Goal: Task Accomplishment & Management: Manage account settings

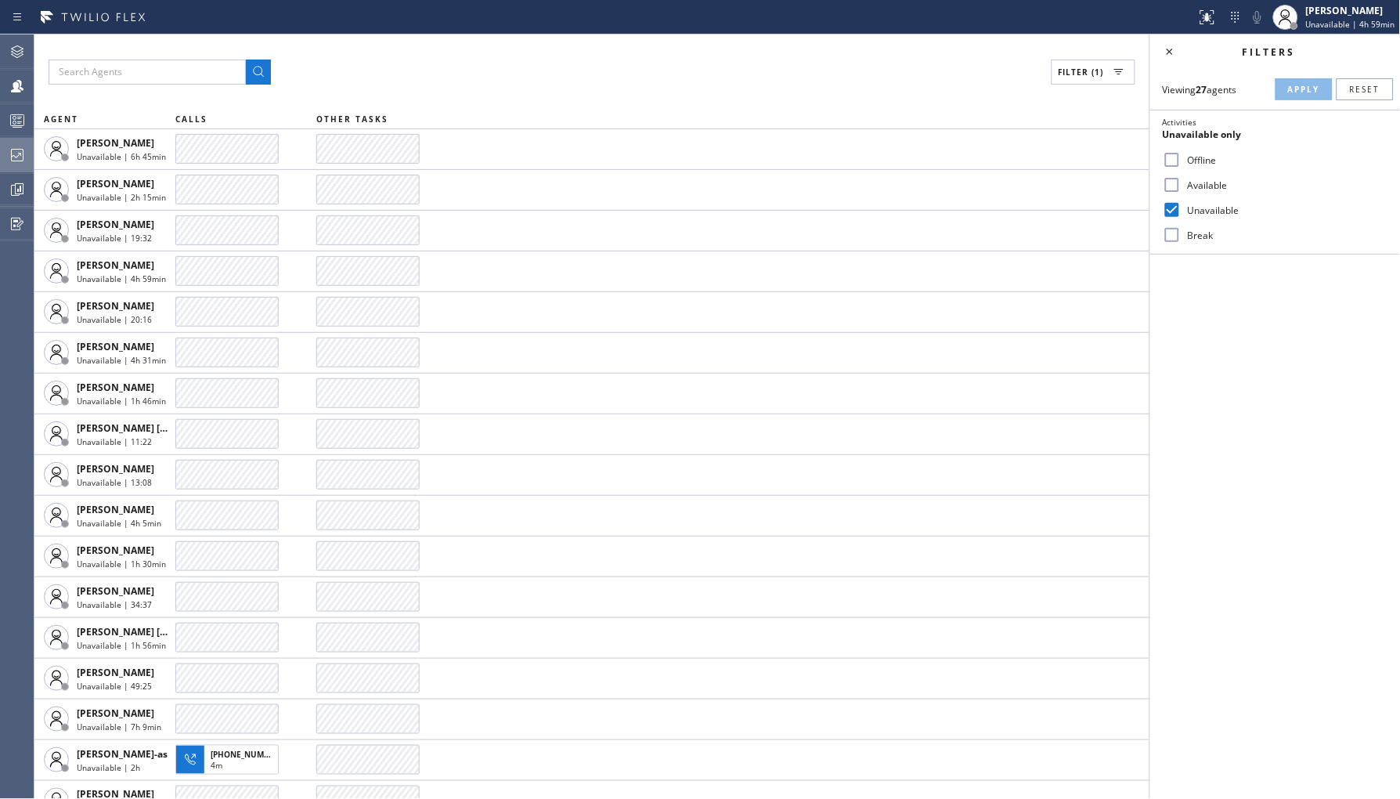
click at [23, 157] on icon at bounding box center [17, 155] width 19 height 19
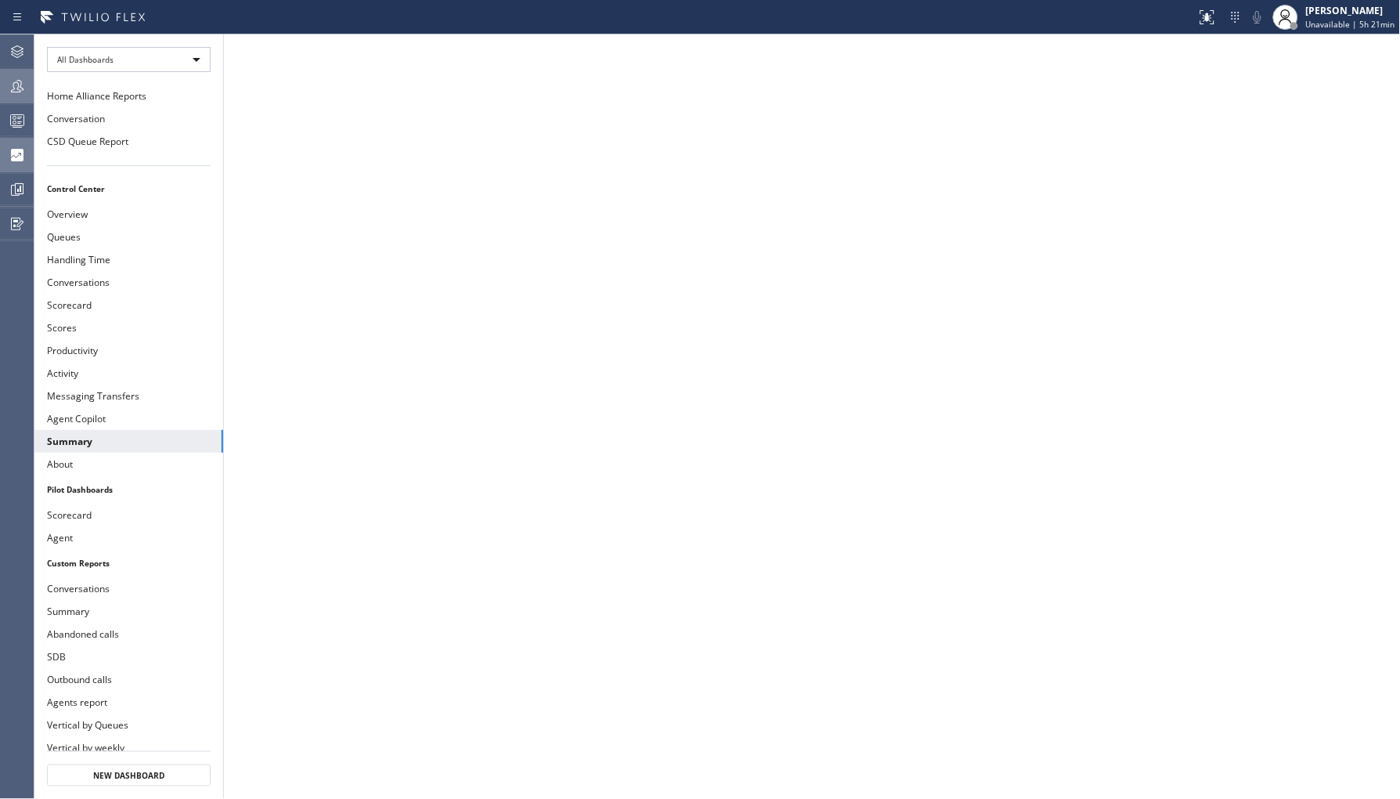
click at [13, 77] on icon at bounding box center [17, 86] width 19 height 19
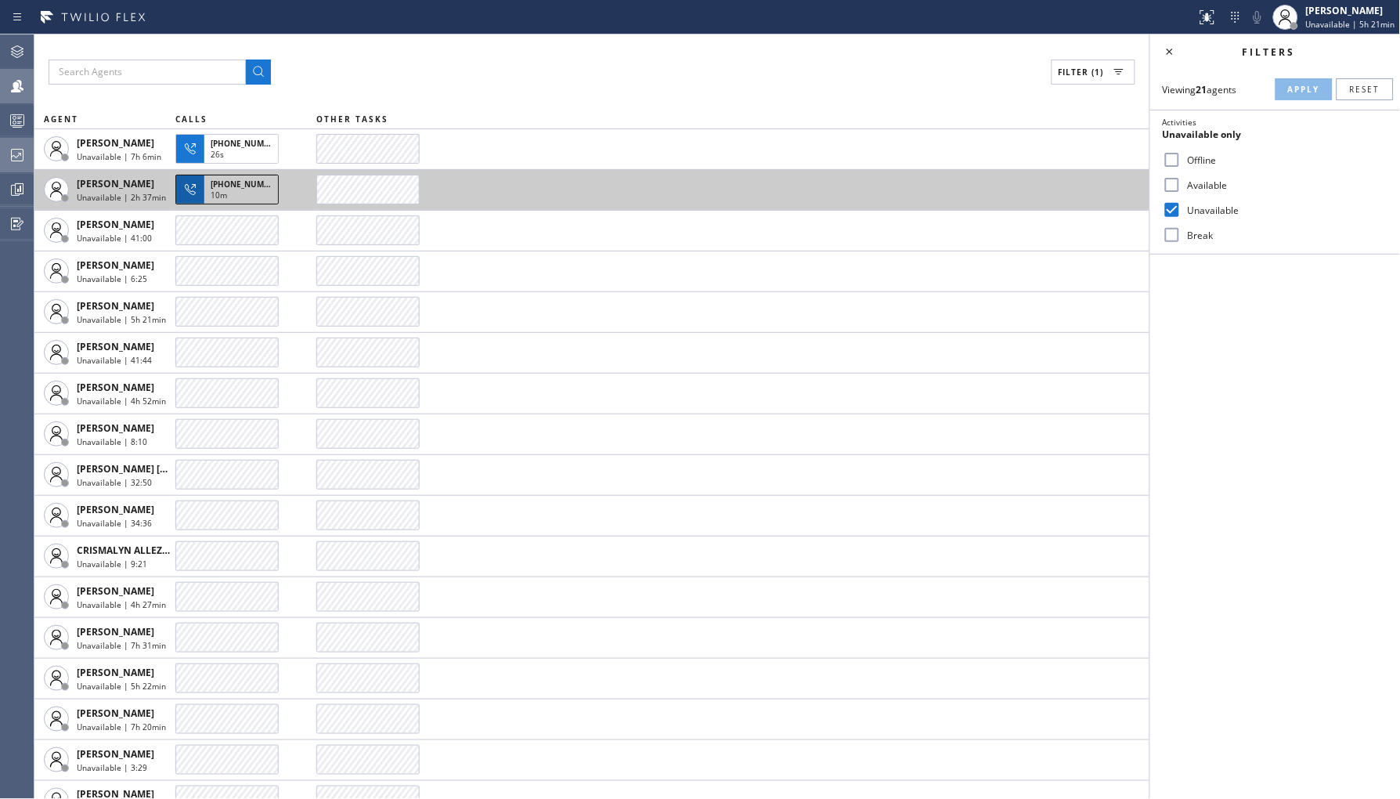
click at [239, 192] on div "10m" at bounding box center [241, 196] width 61 height 14
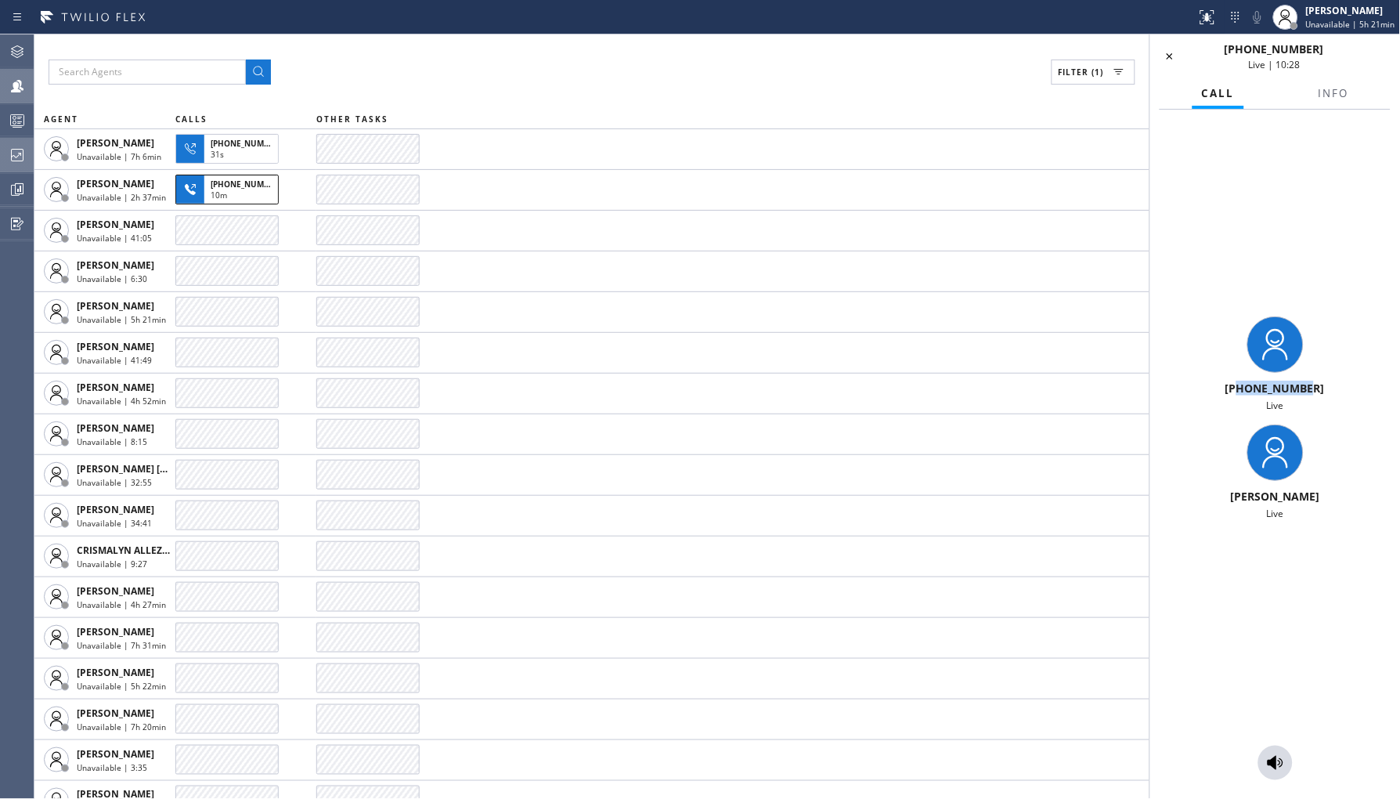
drag, startPoint x: 1245, startPoint y: 392, endPoint x: 1326, endPoint y: 391, distance: 80.7
click at [1326, 391] on div "[PHONE_NUMBER]" at bounding box center [1274, 388] width 237 height 15
copy span "9497935214"
click at [1272, 759] on icon at bounding box center [1276, 763] width 16 height 14
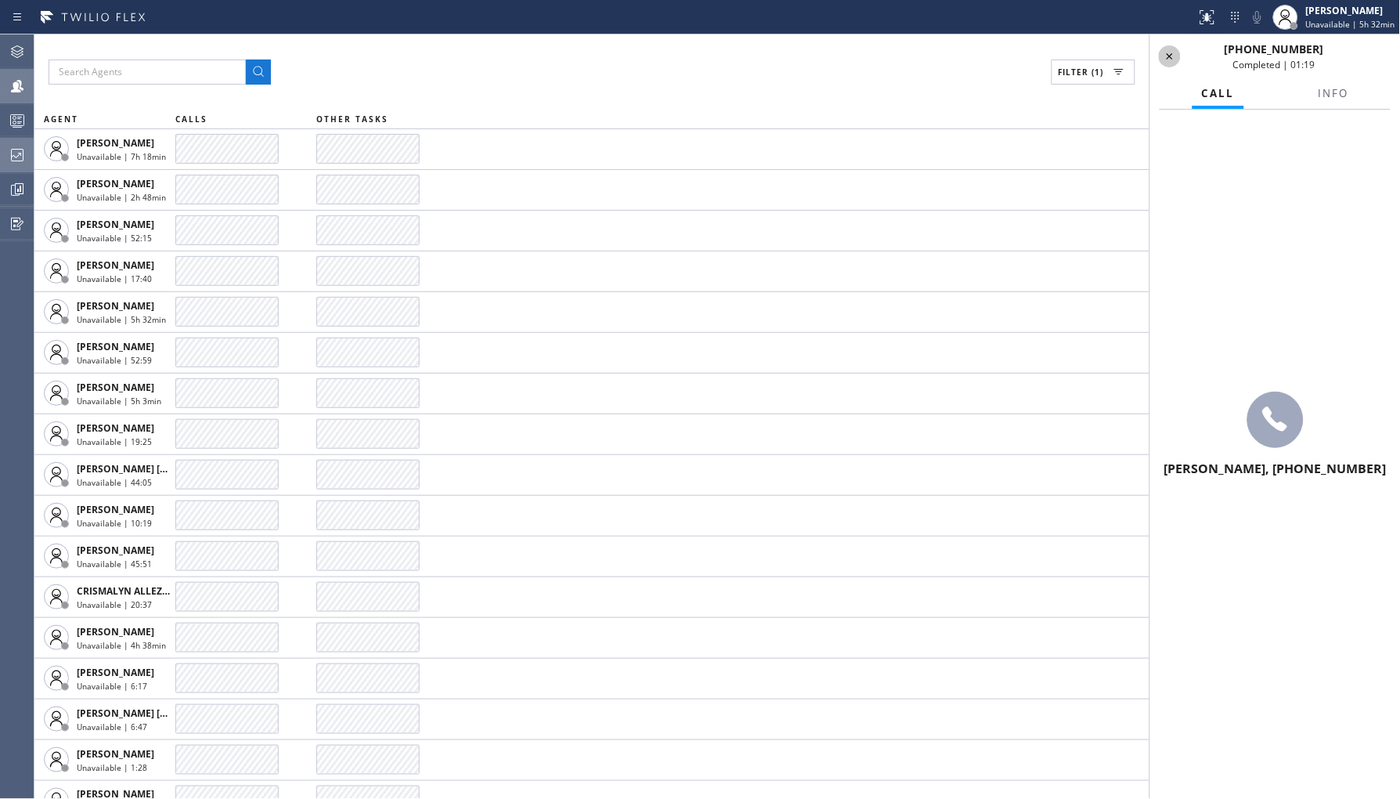
click at [1175, 63] on icon at bounding box center [1169, 56] width 19 height 19
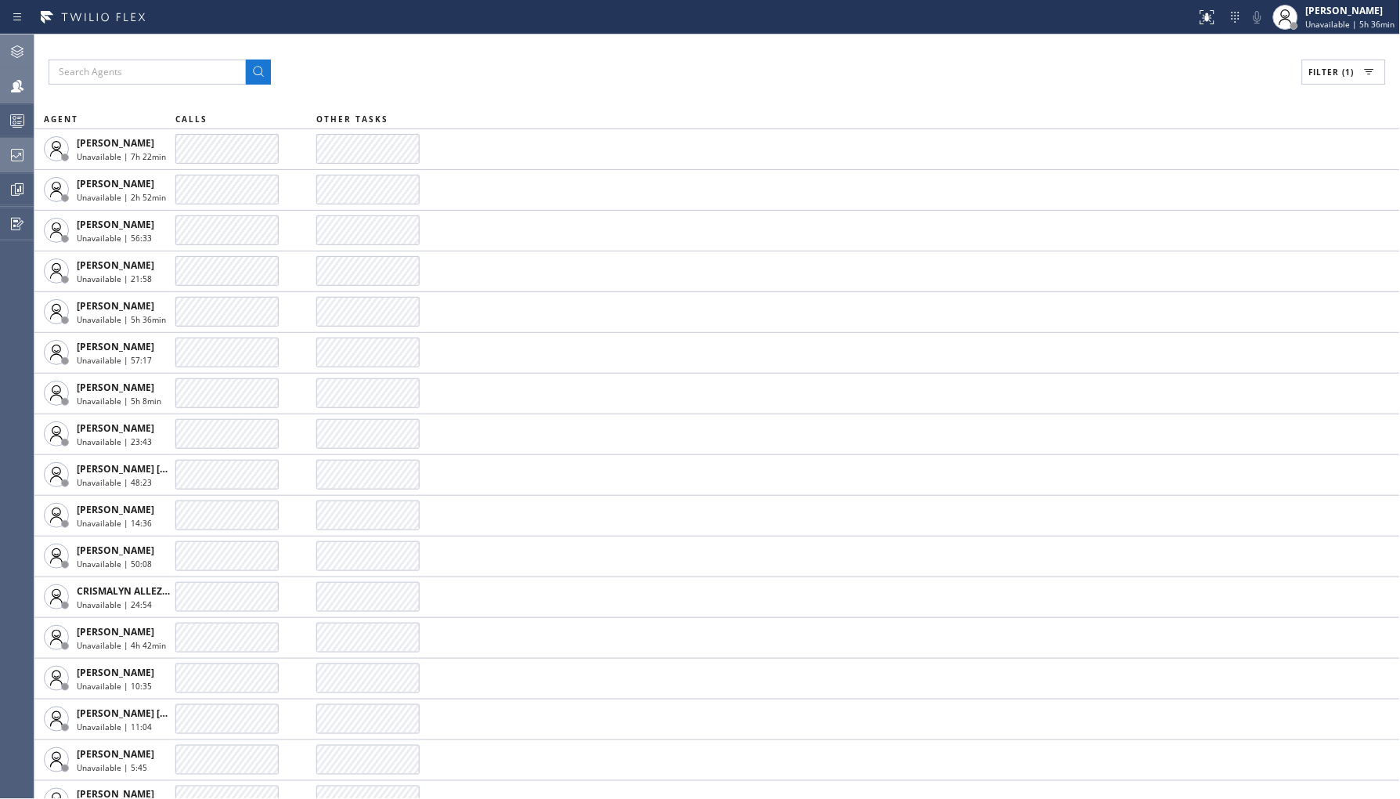
click at [29, 41] on div at bounding box center [17, 51] width 34 height 31
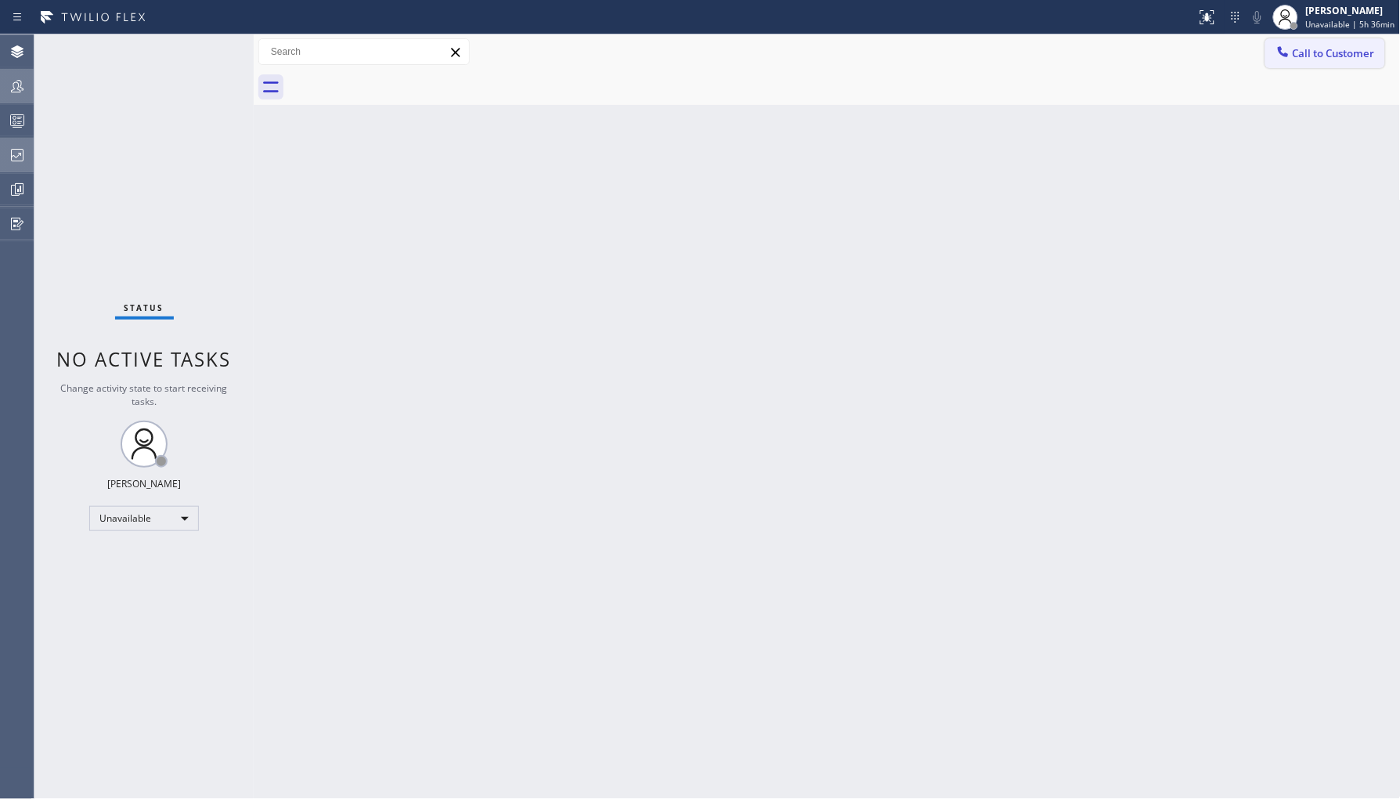
click at [1293, 56] on button "Call to Customer" at bounding box center [1325, 53] width 120 height 30
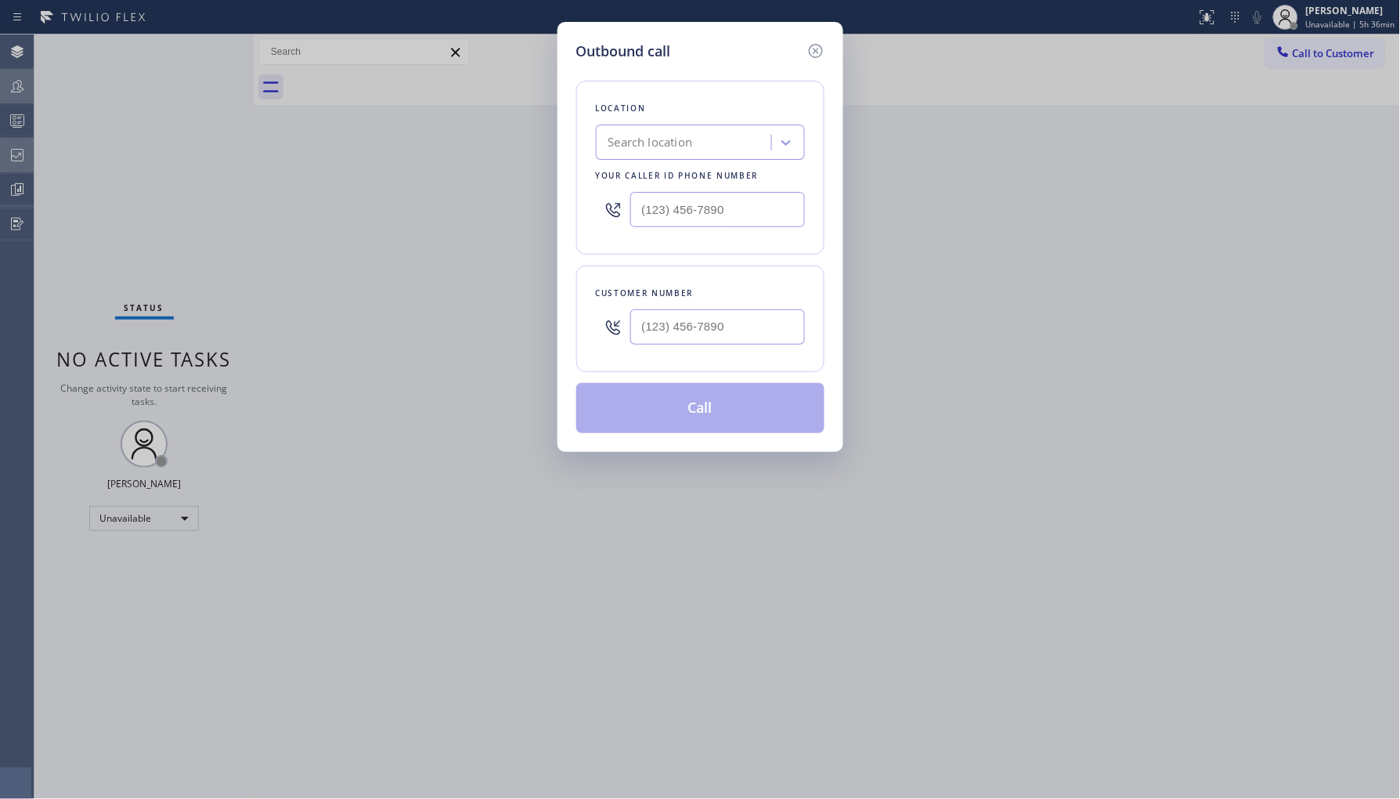
type input "(___) ___-____"
click at [673, 324] on input "(___) ___-____" at bounding box center [717, 326] width 175 height 35
type input "(___) ___-____"
click at [756, 192] on input "(___) ___-____" at bounding box center [717, 209] width 175 height 35
paste input "619) 762-3215"
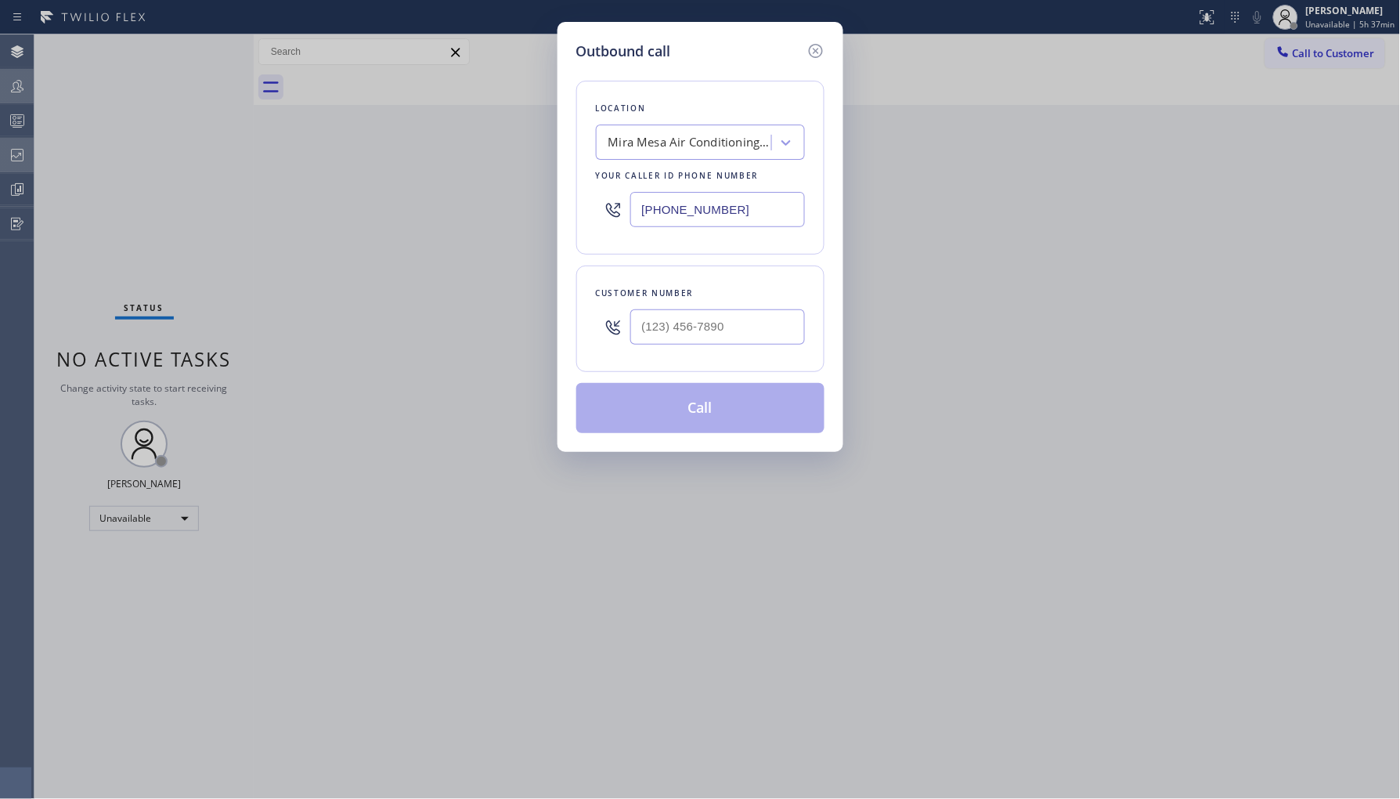
drag, startPoint x: 761, startPoint y: 212, endPoint x: 347, endPoint y: 212, distance: 414.2
click at [347, 212] on div "Outbound call Location [GEOGRAPHIC_DATA] Air Conditioning Repair Your caller id…" at bounding box center [700, 399] width 1400 height 799
paste input "858) 682-3800"
click at [756, 188] on div "[PHONE_NUMBER]" at bounding box center [700, 209] width 209 height 51
drag, startPoint x: 741, startPoint y: 212, endPoint x: 329, endPoint y: 186, distance: 412.7
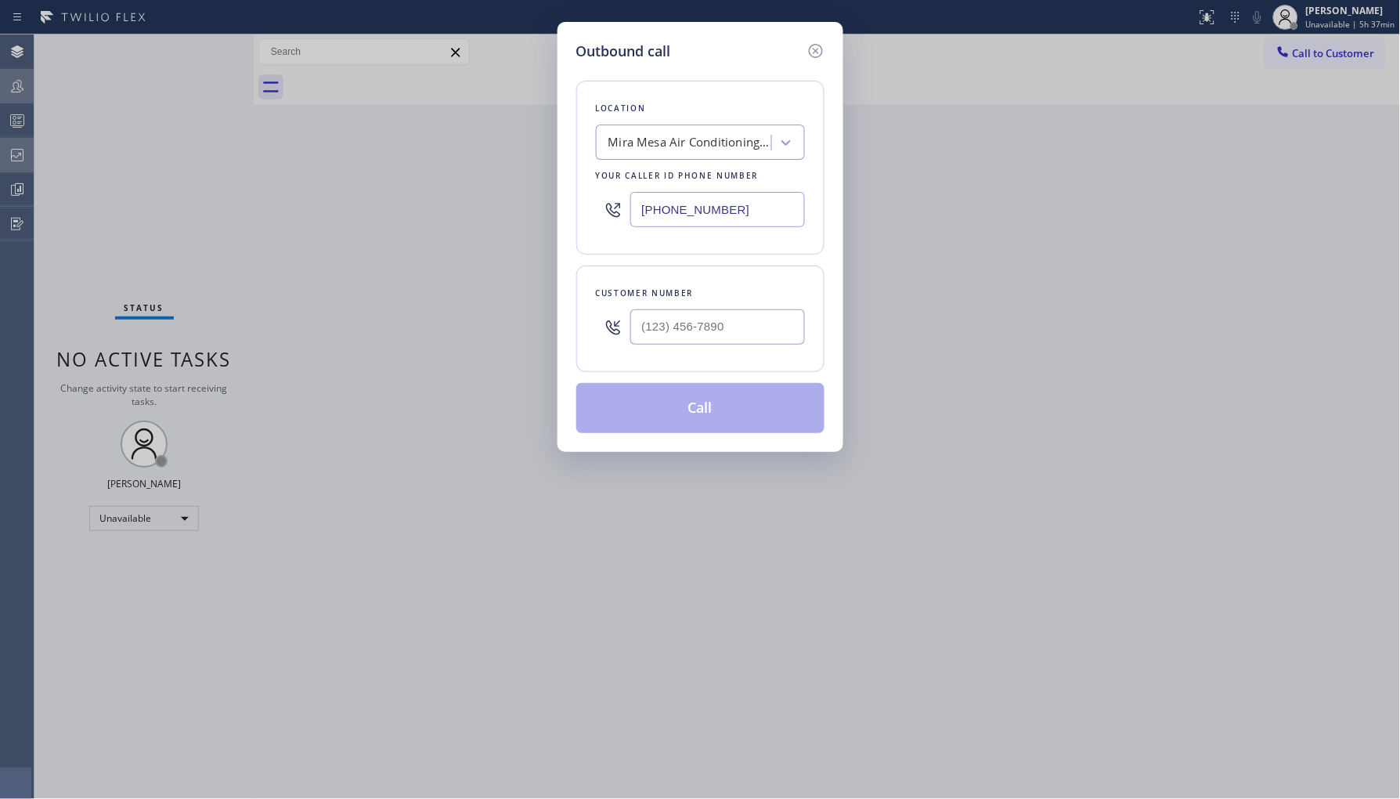
click at [365, 225] on div "Outbound call Location [GEOGRAPHIC_DATA] Air Conditioning Repair Your caller id…" at bounding box center [700, 399] width 1400 height 799
type input "(___) ___-____"
click at [824, 45] on icon at bounding box center [815, 50] width 19 height 19
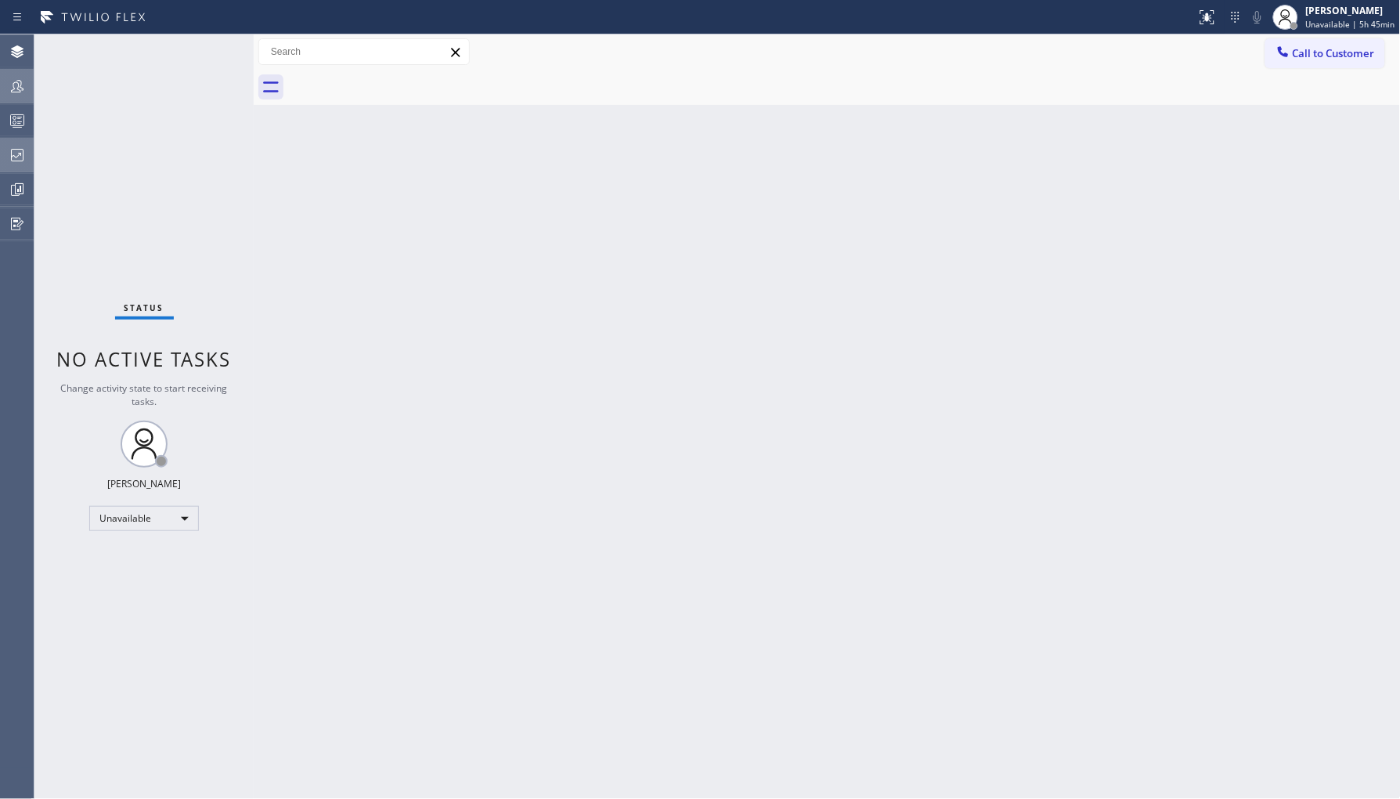
click at [16, 160] on icon at bounding box center [17, 155] width 19 height 19
click at [9, 151] on icon at bounding box center [17, 155] width 19 height 19
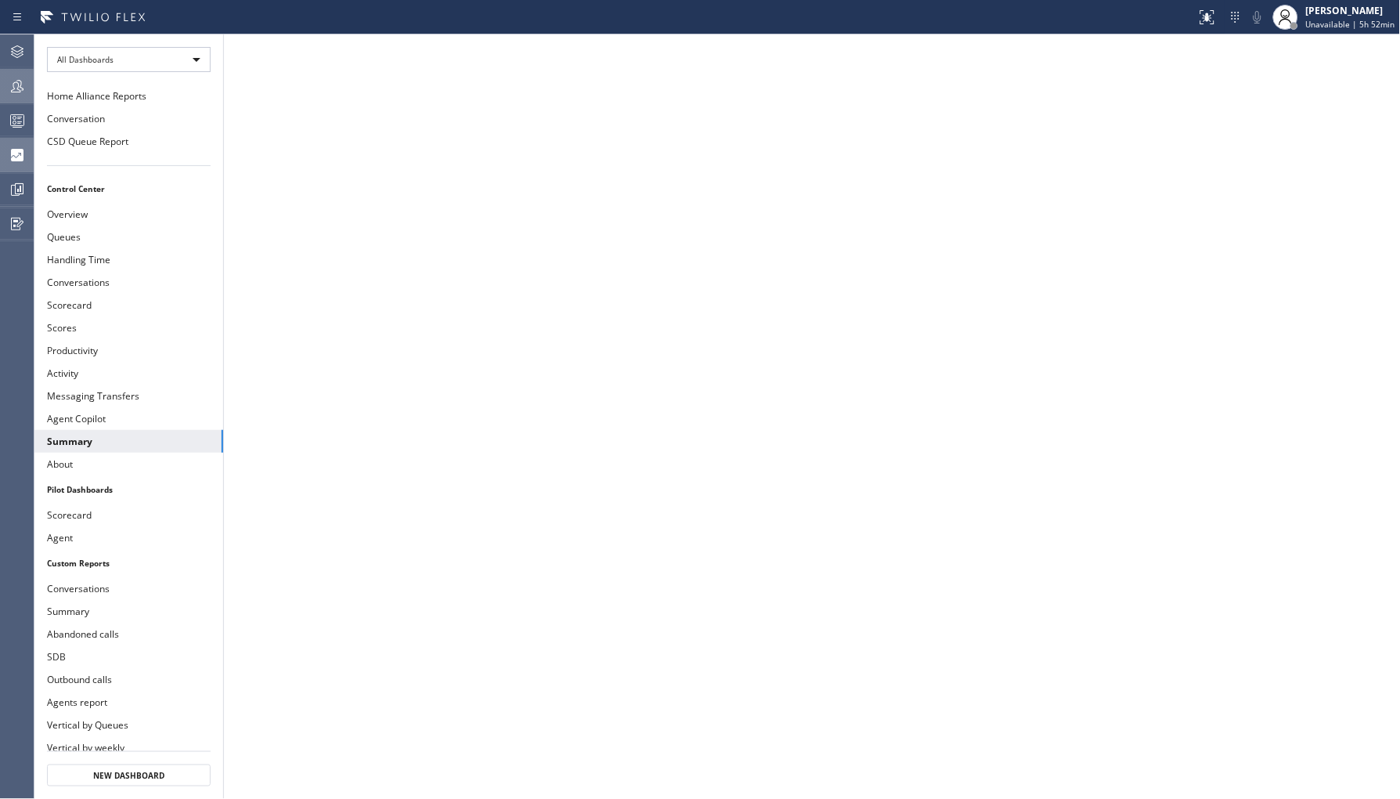
click at [25, 91] on icon at bounding box center [17, 86] width 19 height 19
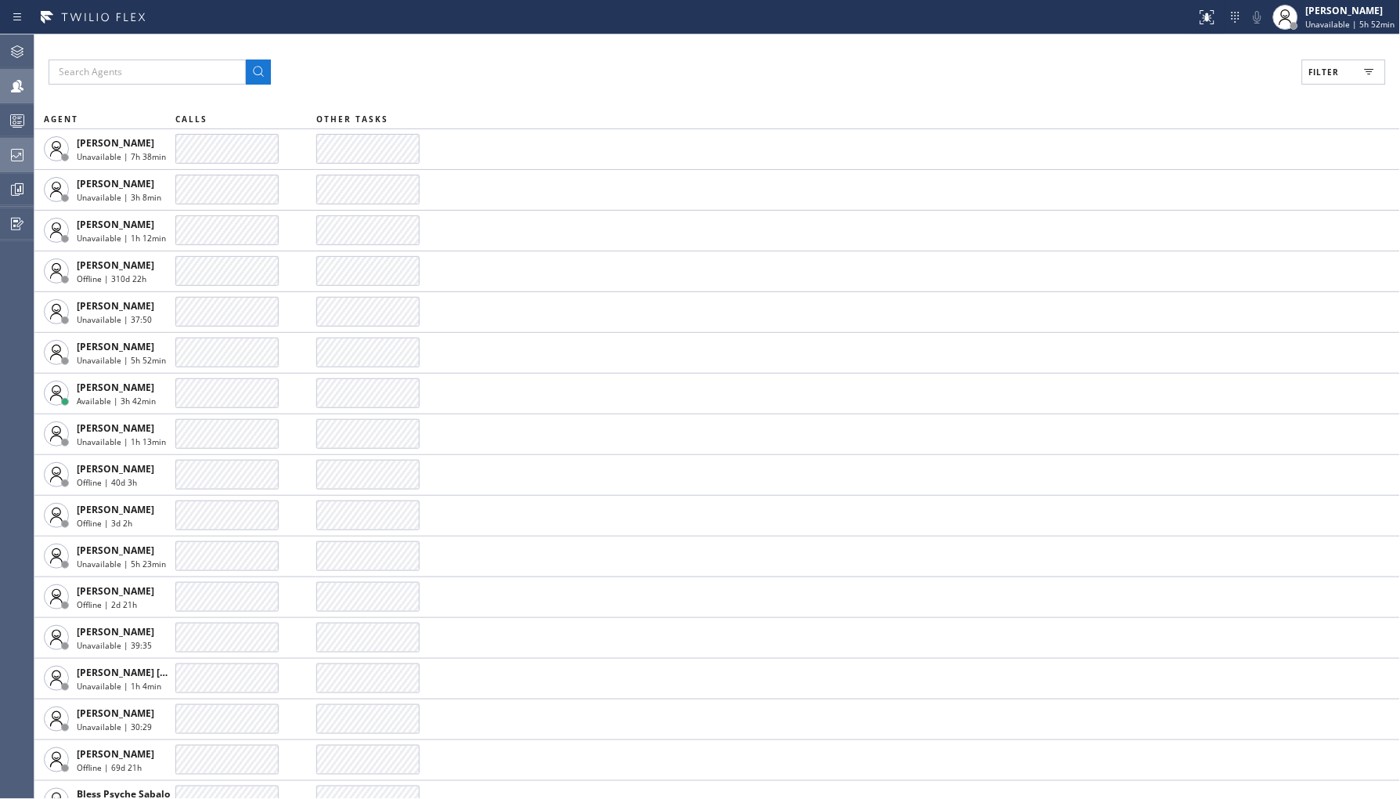
click at [1326, 72] on span "Filter" at bounding box center [1324, 72] width 31 height 11
click at [1199, 207] on label "Unavailable" at bounding box center [1285, 210] width 206 height 13
click at [1182, 207] on input "Unavailable" at bounding box center [1172, 209] width 19 height 19
checkbox input "true"
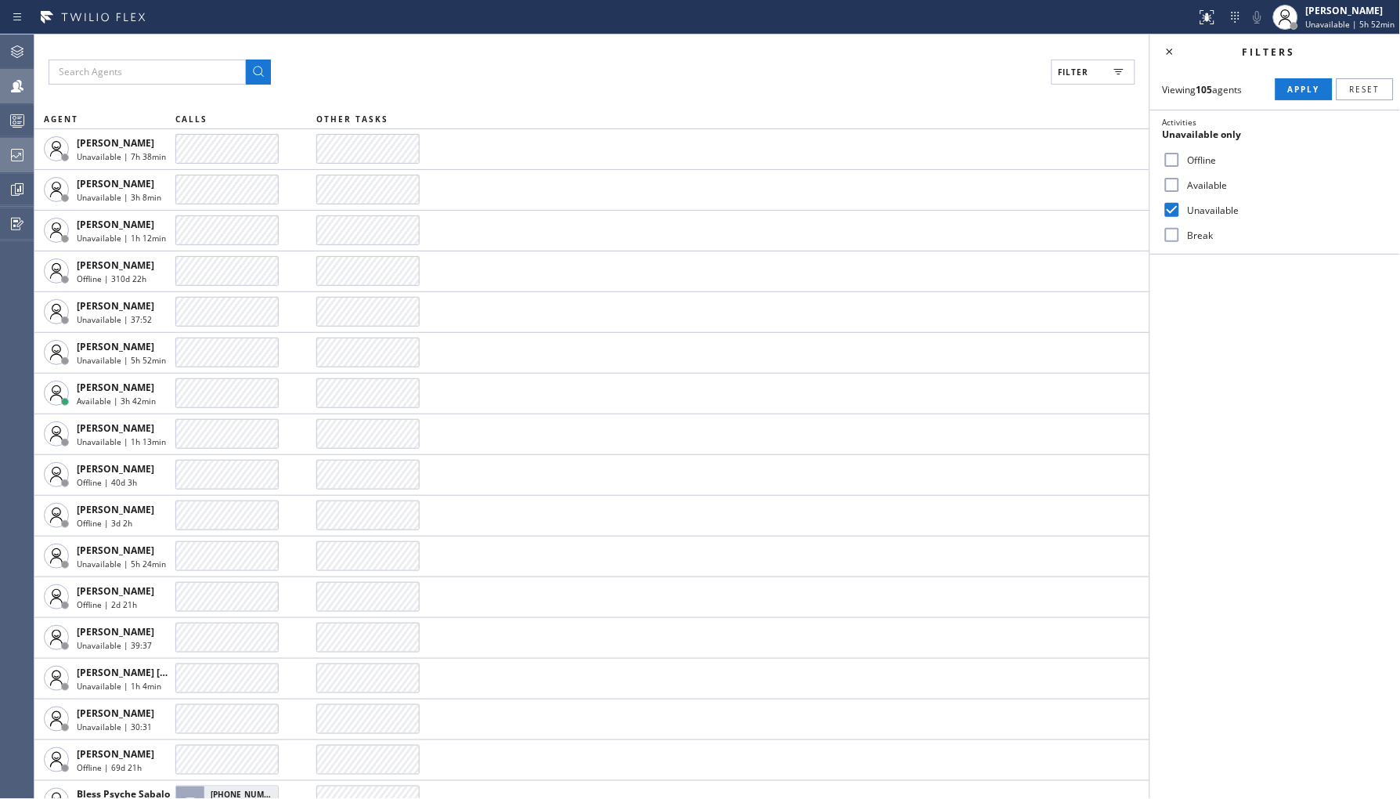
click at [1297, 86] on span "Apply" at bounding box center [1304, 89] width 32 height 11
click at [21, 150] on icon at bounding box center [17, 155] width 19 height 19
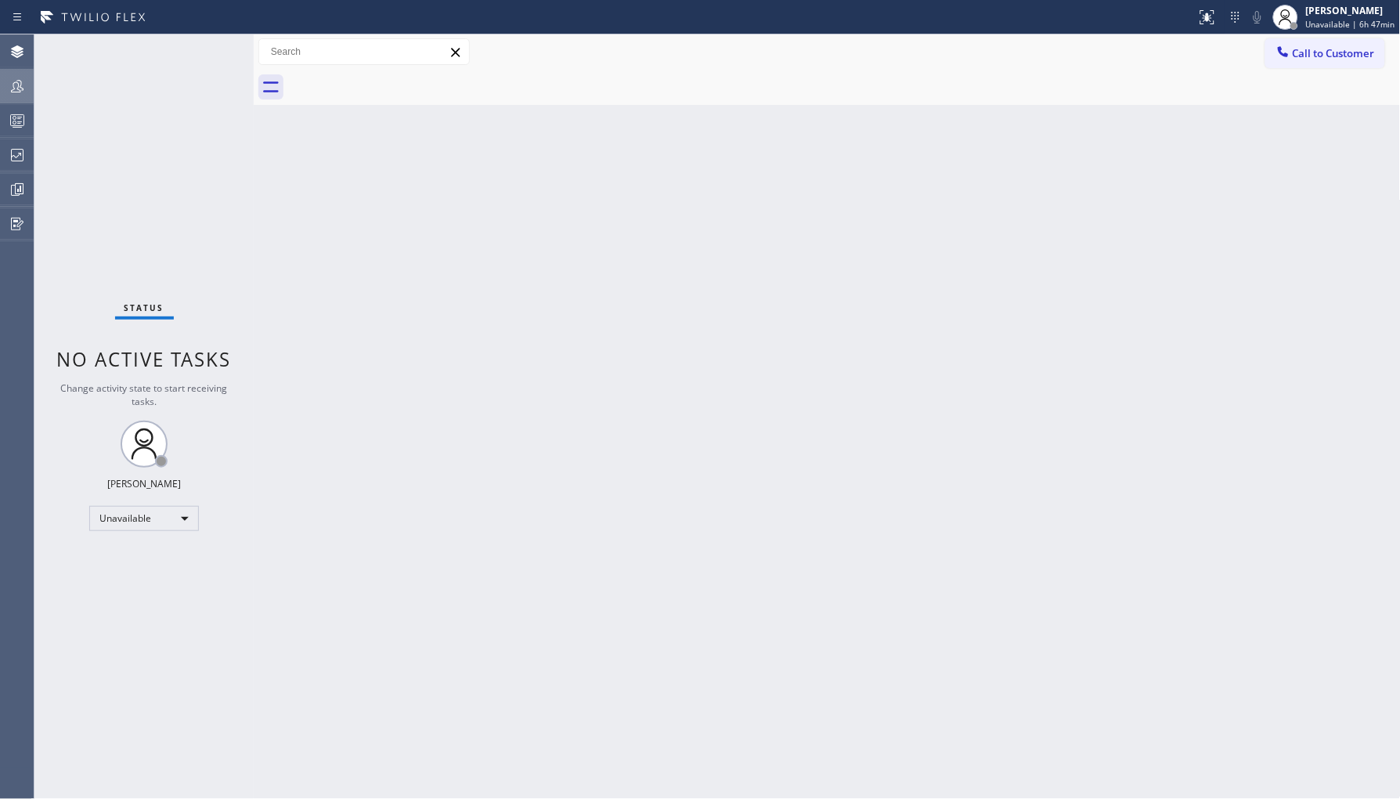
click at [22, 92] on icon at bounding box center [17, 86] width 19 height 19
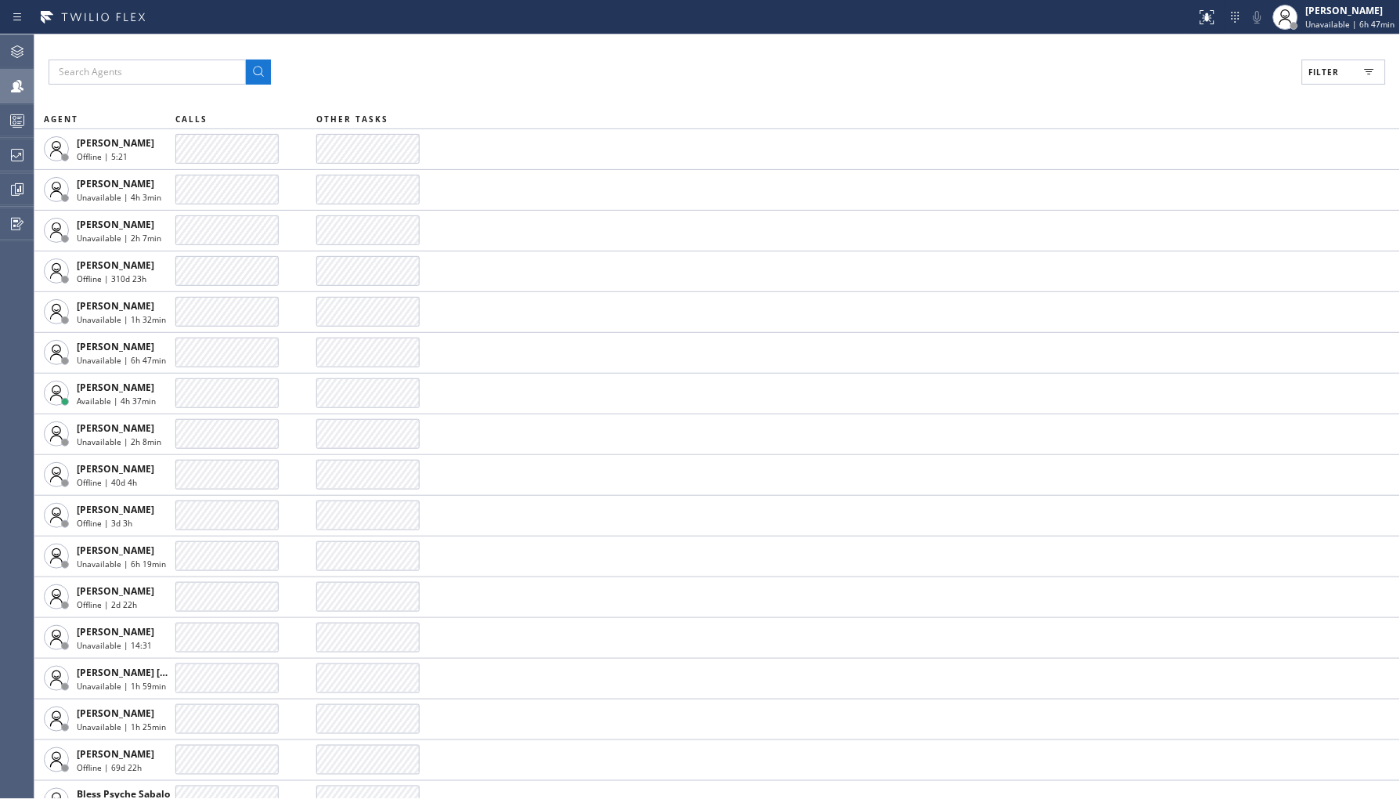
drag, startPoint x: 1332, startPoint y: 70, endPoint x: 1284, endPoint y: 126, distance: 73.3
click at [1333, 69] on span "Filter" at bounding box center [1324, 72] width 31 height 11
click at [1207, 207] on label "Unavailable" at bounding box center [1285, 210] width 206 height 13
click at [1182, 207] on input "Unavailable" at bounding box center [1172, 209] width 19 height 19
checkbox input "true"
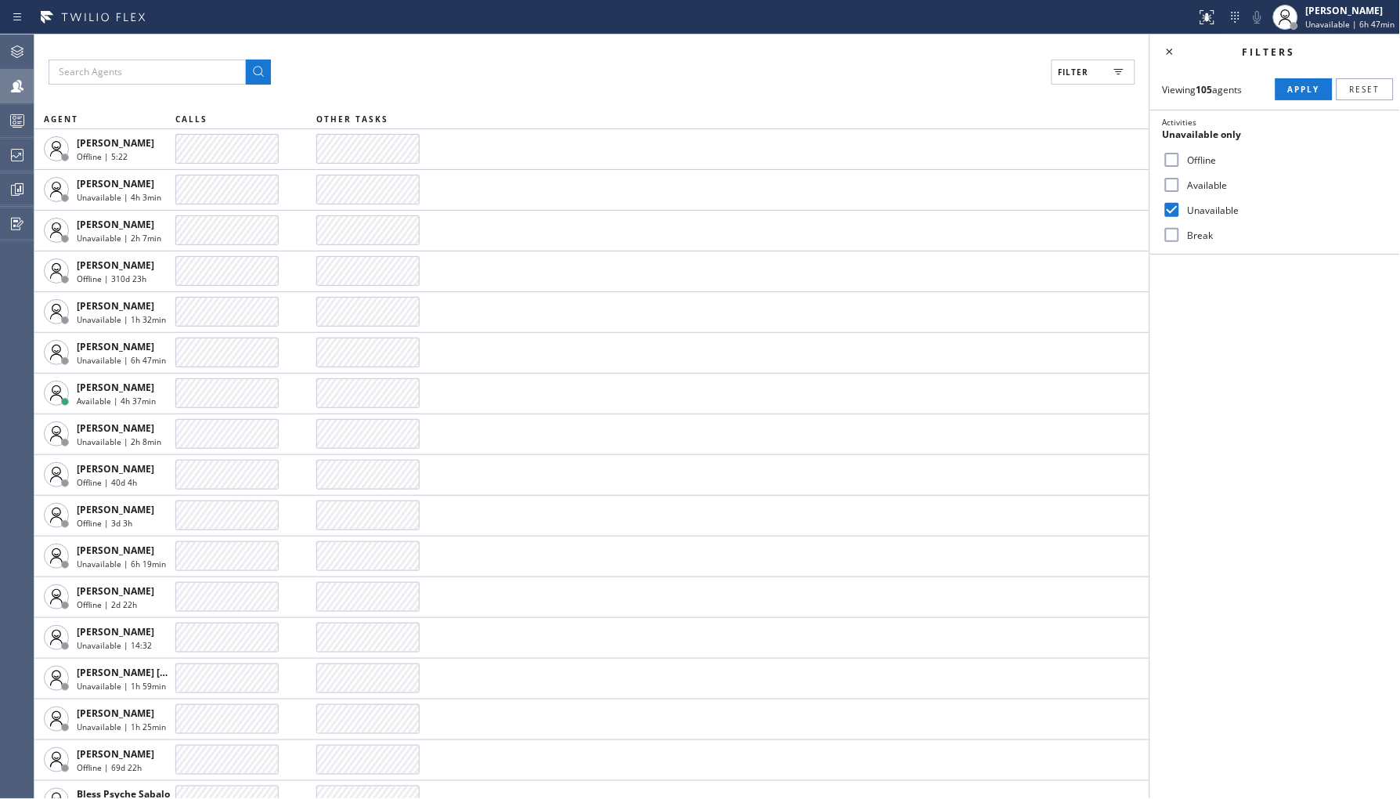
click at [1319, 57] on div "Filters" at bounding box center [1286, 51] width 211 height 13
drag, startPoint x: 1304, startPoint y: 79, endPoint x: 1308, endPoint y: 91, distance: 12.6
click at [1304, 80] on button "Apply" at bounding box center [1303, 89] width 57 height 22
click at [16, 159] on icon at bounding box center [17, 155] width 19 height 19
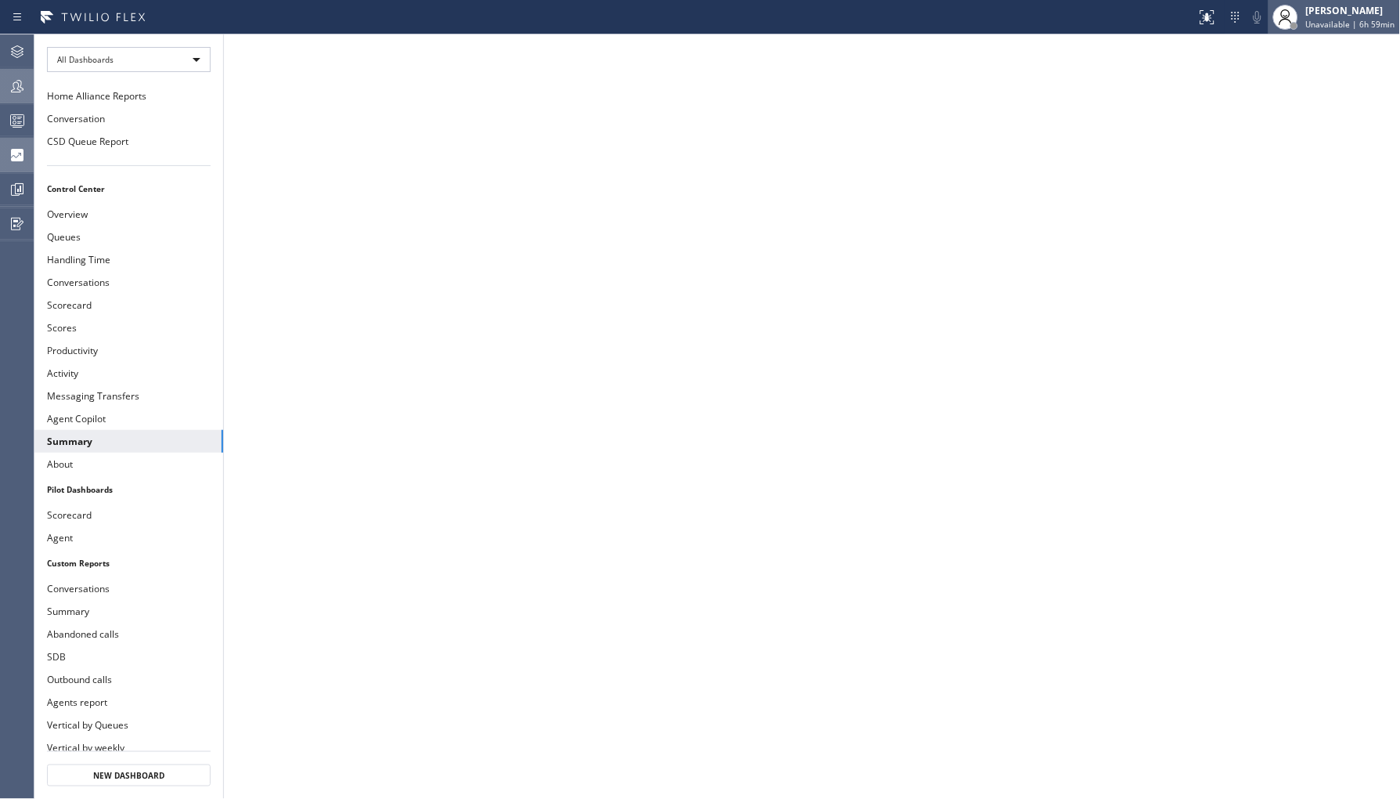
click at [1344, 11] on div "[PERSON_NAME]" at bounding box center [1350, 10] width 89 height 13
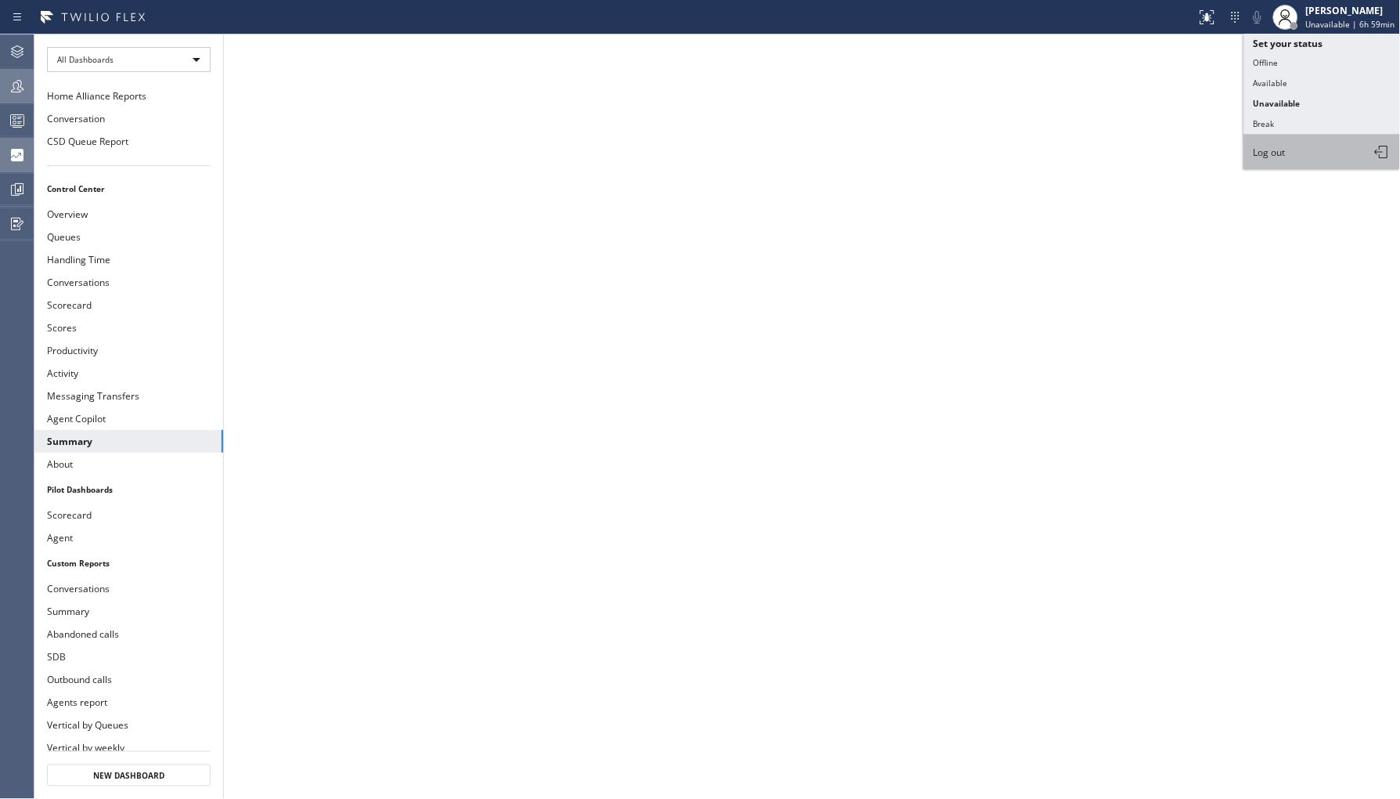
click at [1279, 143] on button "Log out" at bounding box center [1322, 152] width 157 height 34
